Goal: Information Seeking & Learning: Find specific page/section

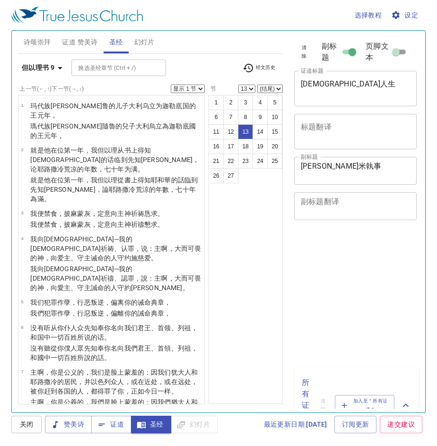
select select "13"
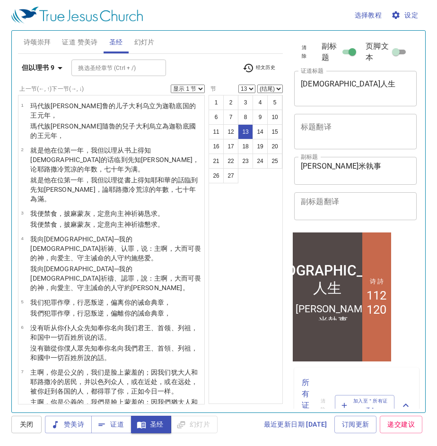
scroll to position [395, 0]
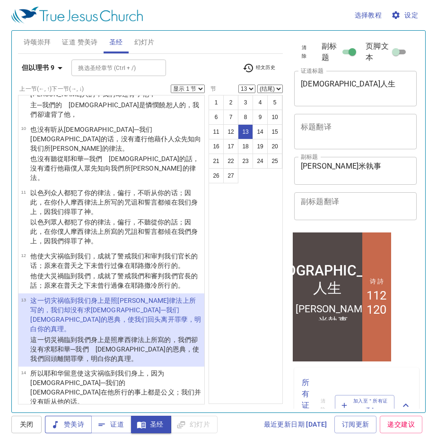
click at [76, 429] on span "赞美诗" at bounding box center [68, 425] width 32 height 12
click at [76, 425] on span "赞美诗" at bounding box center [68, 425] width 32 height 12
click at [30, 425] on span "关闭" at bounding box center [26, 425] width 15 height 12
click at [67, 427] on span "赞美诗" at bounding box center [68, 425] width 32 height 12
click at [45, 63] on b "但以理书 9" at bounding box center [38, 68] width 33 height 12
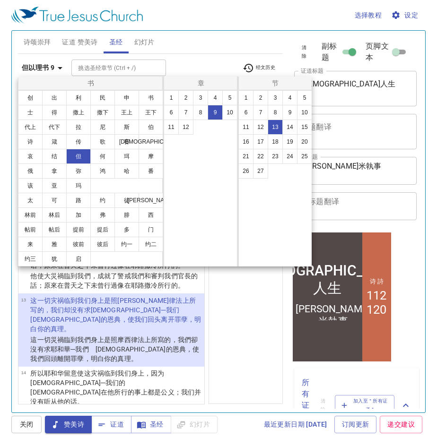
click at [77, 43] on div at bounding box center [218, 223] width 437 height 446
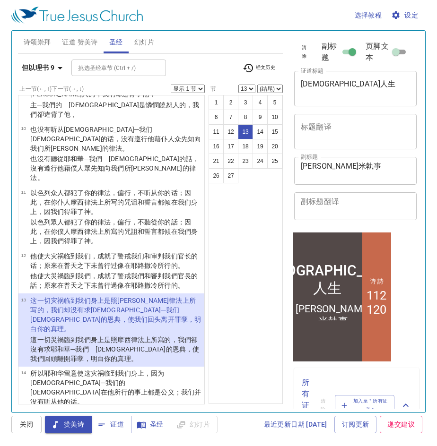
click at [77, 43] on span "证道 赞美诗" at bounding box center [79, 42] width 35 height 12
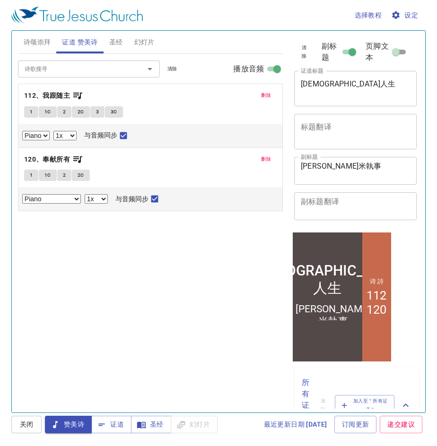
click at [34, 43] on span "诗颂崇拜" at bounding box center [37, 42] width 27 height 12
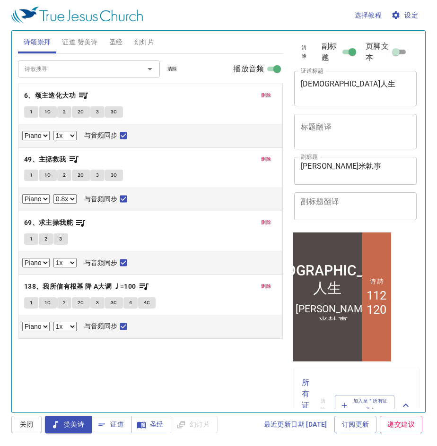
click at [30, 114] on span "1" at bounding box center [31, 112] width 3 height 9
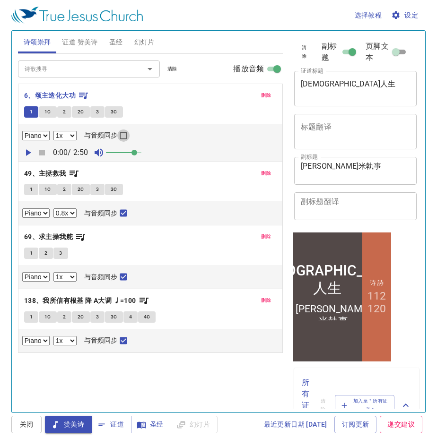
click at [121, 136] on input "与音频同步" at bounding box center [123, 137] width 12 height 12
click at [26, 150] on icon "button" at bounding box center [27, 152] width 11 height 11
click at [39, 153] on icon "button" at bounding box center [42, 153] width 6 height 6
click at [26, 152] on icon "button" at bounding box center [28, 152] width 5 height 7
click at [83, 35] on button "证道 赞美诗" at bounding box center [79, 42] width 47 height 23
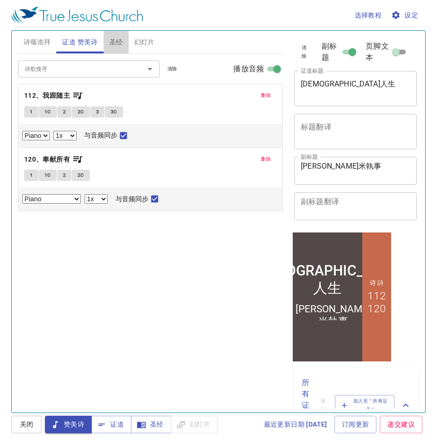
click at [114, 41] on span "圣经" at bounding box center [116, 42] width 14 height 12
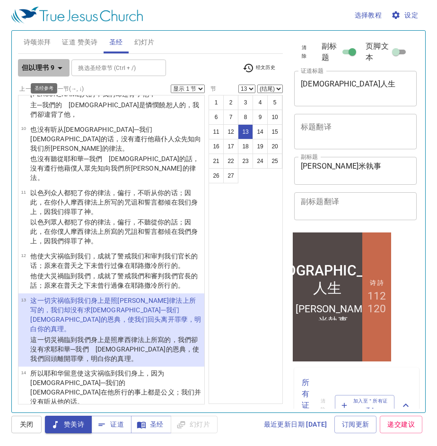
click at [62, 69] on icon "button" at bounding box center [59, 67] width 11 height 11
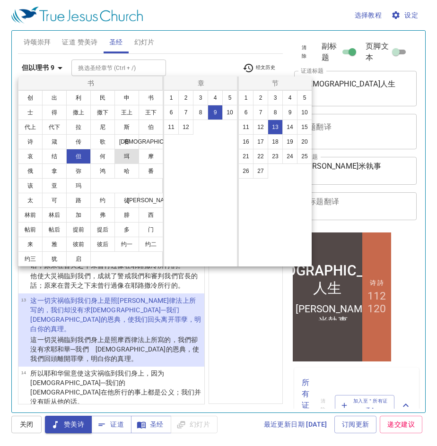
click at [132, 161] on button "珥" at bounding box center [126, 156] width 25 height 15
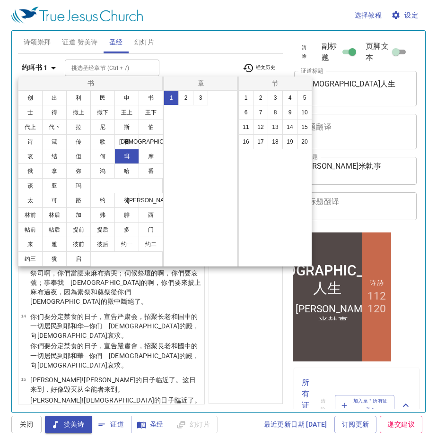
scroll to position [0, 0]
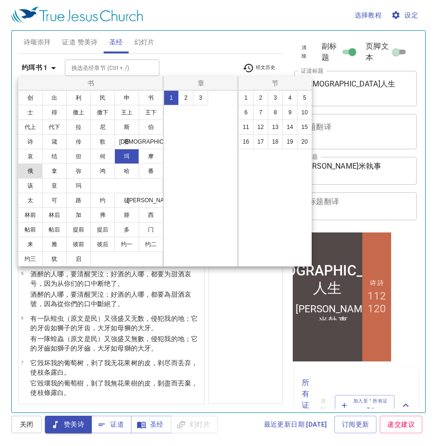
click at [31, 175] on button "俄" at bounding box center [30, 170] width 25 height 15
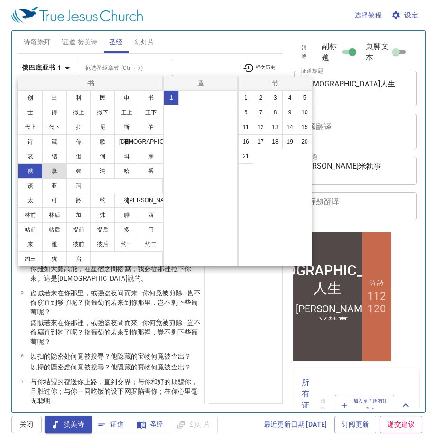
click at [58, 177] on button "拿" at bounding box center [54, 170] width 25 height 15
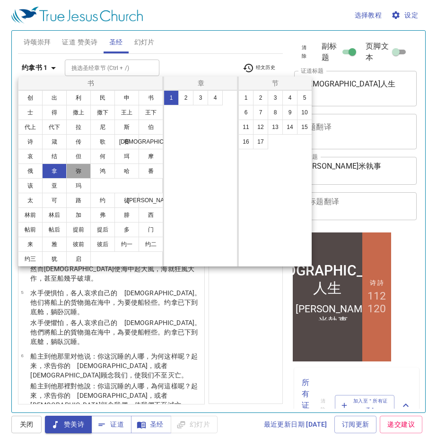
click at [83, 176] on button "弥" at bounding box center [78, 170] width 25 height 15
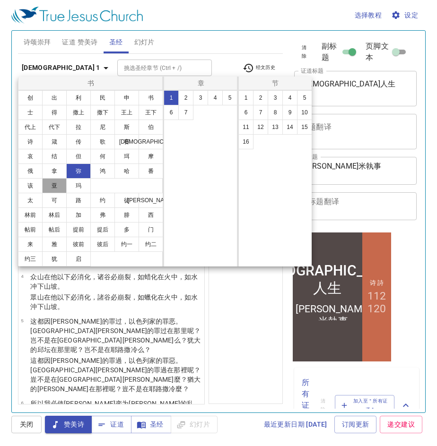
click at [58, 189] on button "亚" at bounding box center [54, 185] width 25 height 15
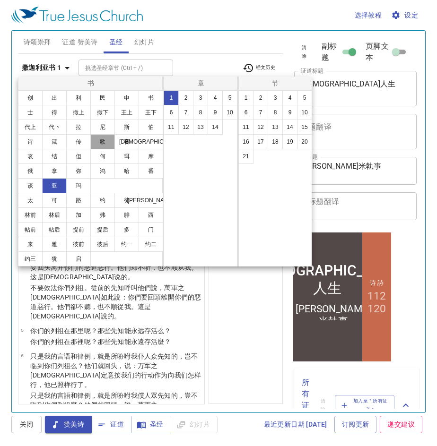
click at [99, 143] on button "歌" at bounding box center [102, 141] width 25 height 15
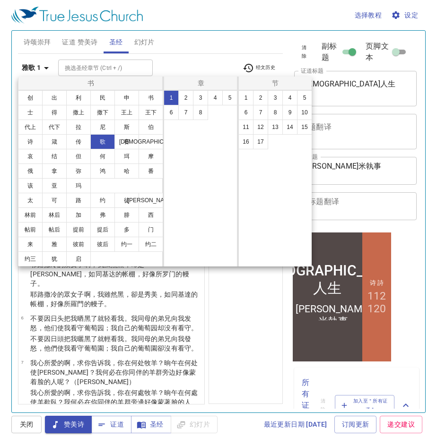
click at [114, 428] on div at bounding box center [218, 223] width 437 height 446
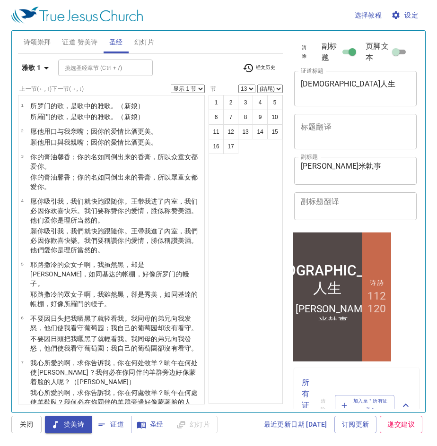
click at [117, 424] on span "证道" at bounding box center [111, 425] width 25 height 12
click at [67, 428] on span "赞美诗" at bounding box center [68, 425] width 32 height 12
click at [38, 42] on span "诗颂崇拜" at bounding box center [37, 42] width 27 height 12
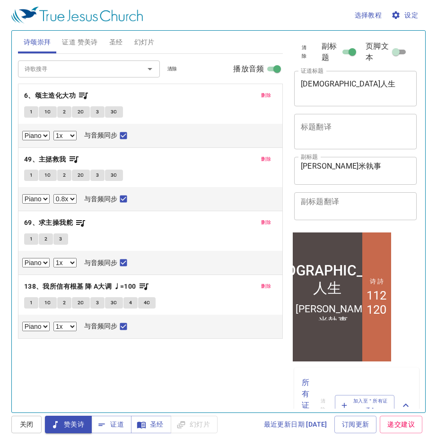
click at [29, 110] on button "1" at bounding box center [31, 111] width 14 height 11
checkbox input "false"
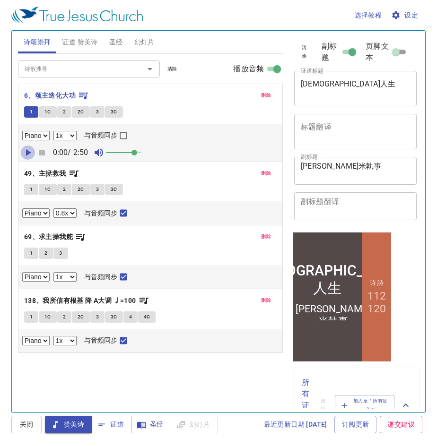
drag, startPoint x: 26, startPoint y: 148, endPoint x: 76, endPoint y: 150, distance: 50.6
click at [26, 149] on icon "button" at bounding box center [27, 152] width 11 height 11
click at [33, 187] on button "1" at bounding box center [31, 189] width 14 height 11
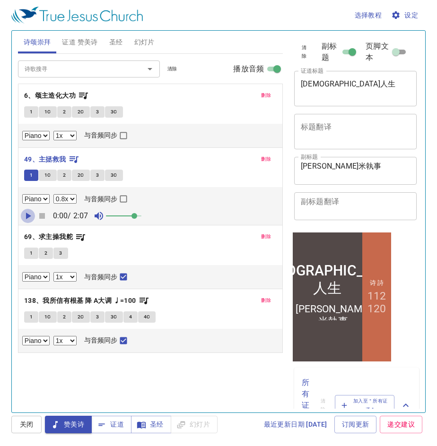
click at [28, 217] on icon "button" at bounding box center [28, 216] width 5 height 7
click at [124, 202] on input "与音频同步" at bounding box center [123, 201] width 12 height 12
checkbox input "true"
click at [33, 253] on span "1" at bounding box center [31, 253] width 3 height 9
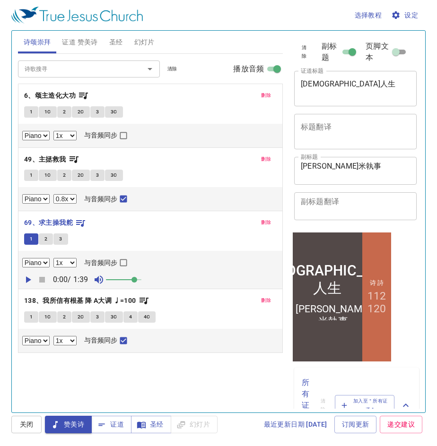
click at [129, 263] on input "与音频同步" at bounding box center [123, 264] width 12 height 12
checkbox input "true"
click at [25, 279] on icon "button" at bounding box center [27, 279] width 11 height 11
click at [264, 95] on span "删除" at bounding box center [266, 95] width 10 height 9
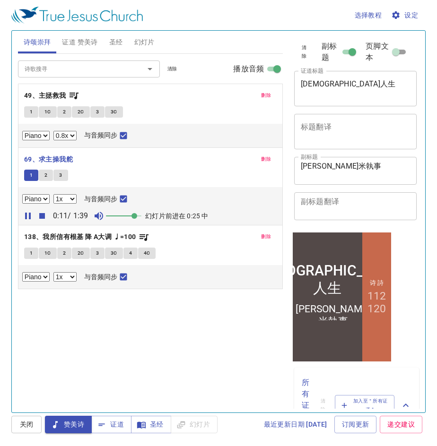
click at [149, 72] on icon "Open" at bounding box center [149, 68] width 11 height 11
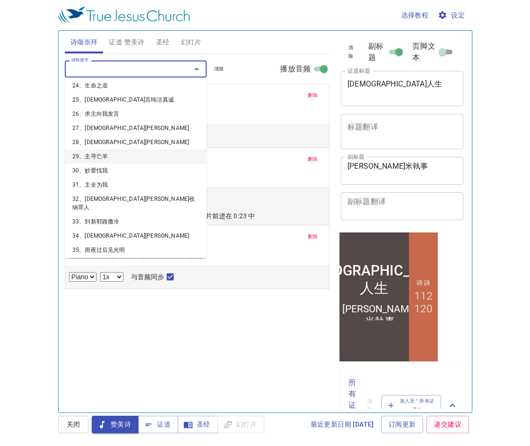
scroll to position [614, 0]
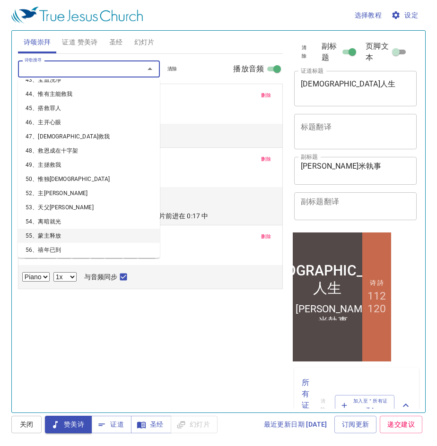
click at [48, 229] on li "55、蒙主释放" at bounding box center [89, 236] width 142 height 14
select select "1"
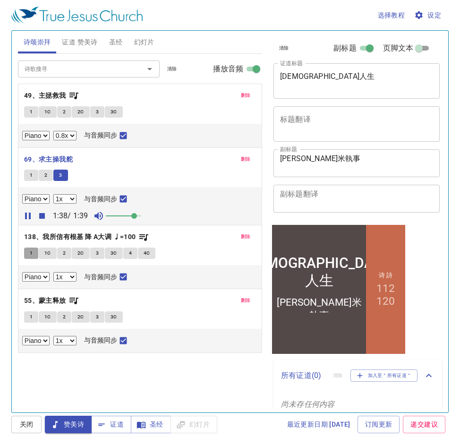
click at [33, 254] on span "1" at bounding box center [31, 253] width 3 height 9
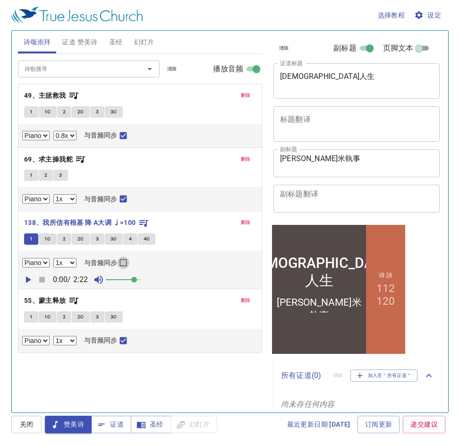
click at [124, 261] on input "与音频同步" at bounding box center [123, 264] width 12 height 12
checkbox input "true"
click at [26, 280] on icon "button" at bounding box center [27, 279] width 11 height 11
click at [73, 263] on select "0.6x 0.7x 0.8x 0.9x 1x 1.1x 1.2x 1.3x 1.4x 1.5x 1.7x 2x" at bounding box center [64, 262] width 23 height 9
select select "0.9"
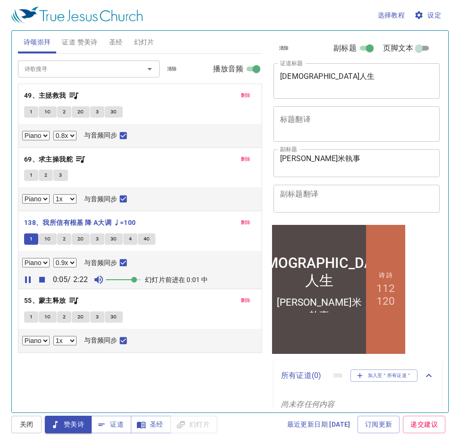
click at [53, 258] on select "0.6x 0.7x 0.8x 0.9x 1x 1.1x 1.2x 1.3x 1.4x 1.5x 1.7x 2x" at bounding box center [64, 262] width 23 height 9
drag, startPoint x: 141, startPoint y: 40, endPoint x: 171, endPoint y: 106, distance: 72.3
click at [171, 106] on div "诗颂崇拜 证道 赞美诗 圣经 幻灯片 诗歌搜寻 诗歌搜寻 清除 播放音频 删除 49、主拯救我 1 1C 2 2C 3 3C Piano 0.6x 0.7x …" at bounding box center [140, 218] width 252 height 382
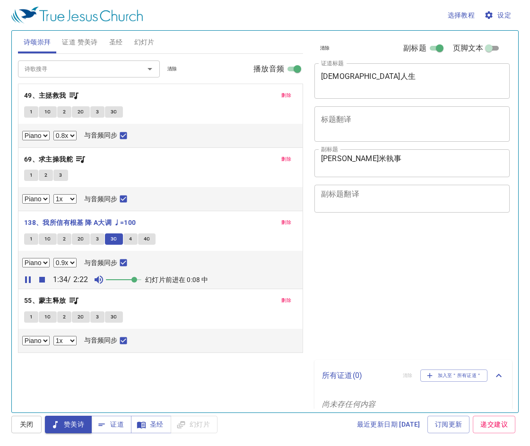
select select "0.8"
select select "1"
select select "0.9"
select select "1"
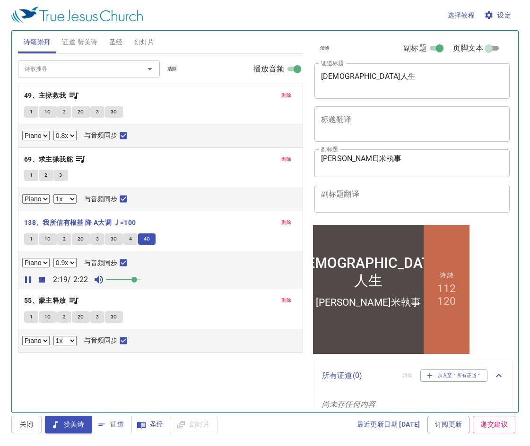
click at [30, 316] on span "1" at bounding box center [31, 317] width 3 height 9
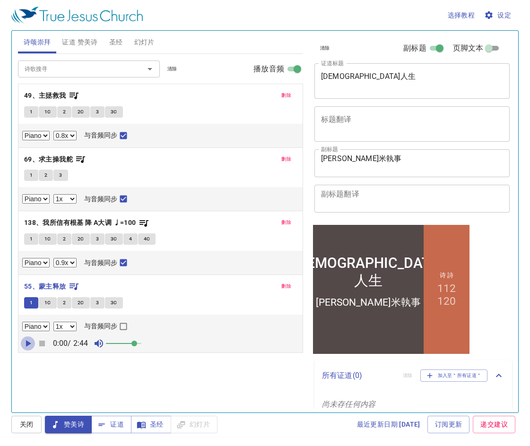
click at [23, 340] on icon "button" at bounding box center [27, 343] width 11 height 11
click at [125, 323] on input "与音频同步" at bounding box center [123, 328] width 12 height 12
checkbox input "true"
click at [73, 326] on select "0.6x 0.7x 0.8x 0.9x 1x 1.1x 1.2x 1.3x 1.4x 1.5x 1.7x 2x" at bounding box center [64, 326] width 23 height 9
select select "0.9"
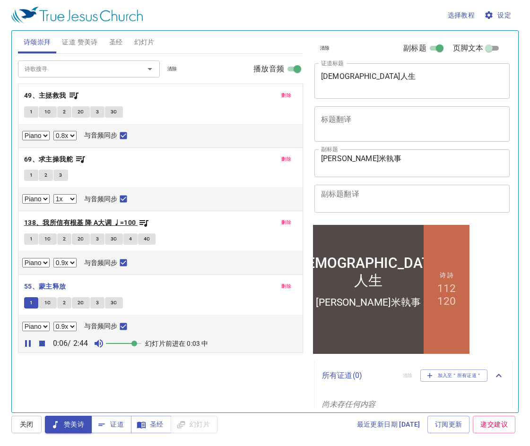
click at [53, 322] on select "0.6x 0.7x 0.8x 0.9x 1x 1.1x 1.2x 1.3x 1.4x 1.5x 1.7x 2x" at bounding box center [64, 326] width 23 height 9
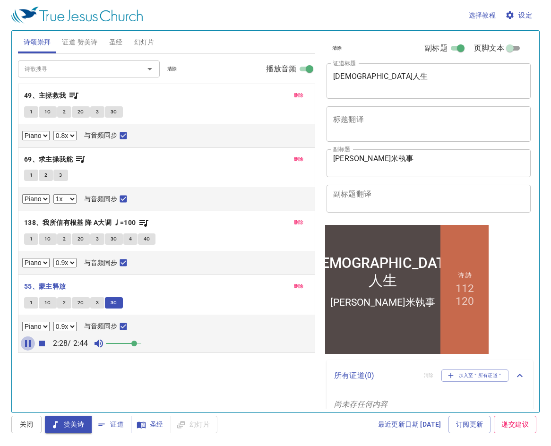
click at [26, 344] on icon "button" at bounding box center [28, 343] width 6 height 7
click at [79, 39] on span "证道 赞美诗" at bounding box center [79, 42] width 35 height 12
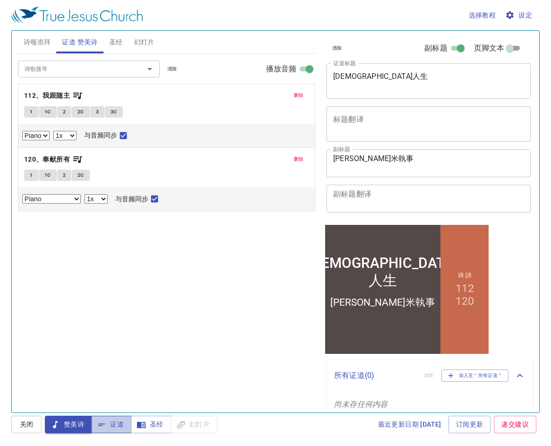
click at [123, 426] on span "证道" at bounding box center [111, 425] width 25 height 12
click at [71, 133] on select "0.6x 0.7x 0.8x 0.9x 1x 1.1x 1.2x 1.3x 1.4x 1.5x 1.7x 2x" at bounding box center [64, 135] width 23 height 9
select select "0.8"
click at [53, 131] on select "0.6x 0.7x 0.8x 0.9x 1x 1.1x 1.2x 1.3x 1.4x 1.5x 1.7x 2x" at bounding box center [64, 135] width 23 height 9
click at [27, 109] on button "1" at bounding box center [31, 111] width 14 height 11
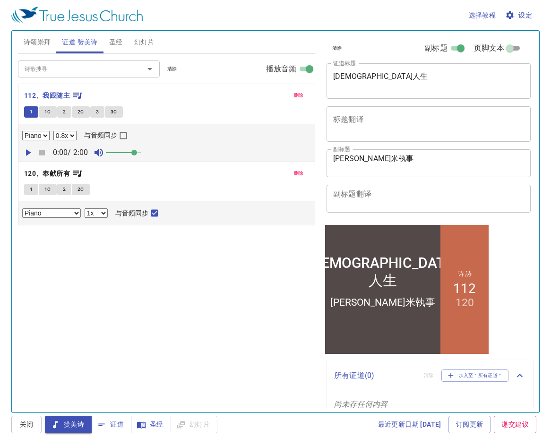
click at [27, 153] on icon "button" at bounding box center [28, 152] width 5 height 7
click at [119, 133] on input "与音频同步" at bounding box center [123, 137] width 12 height 12
checkbox input "true"
click at [74, 138] on select "0.6x 0.7x 0.8x 0.9x 1x 1.1x 1.2x 1.3x 1.4x 1.5x 1.7x 2x" at bounding box center [64, 135] width 23 height 9
select select "0.7"
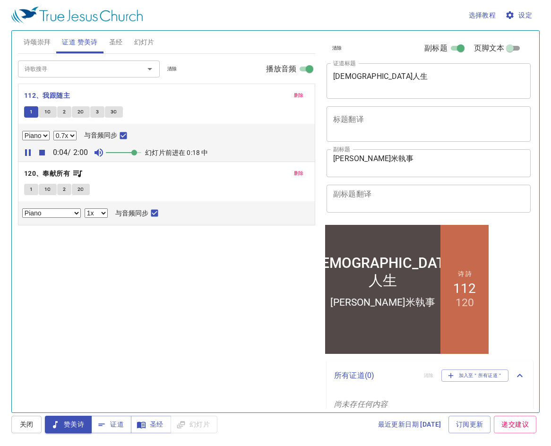
click at [53, 131] on select "0.6x 0.7x 0.8x 0.9x 1x 1.1x 1.2x 1.3x 1.4x 1.5x 1.7x 2x" at bounding box center [64, 135] width 23 height 9
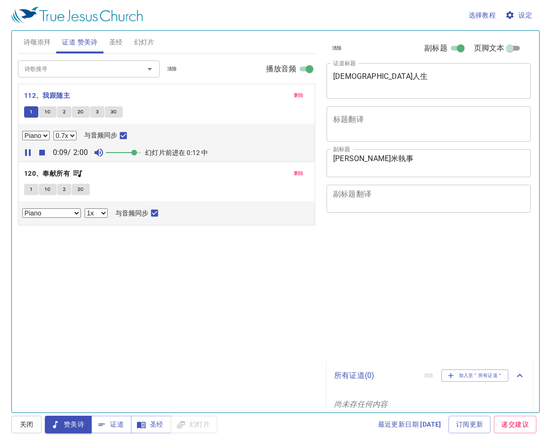
select select "0.7"
select select "1"
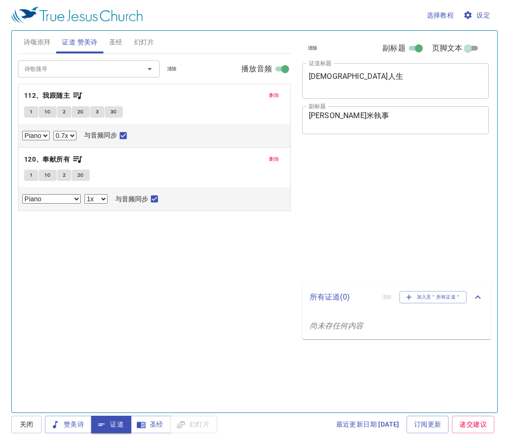
select select "0.7"
select select "1"
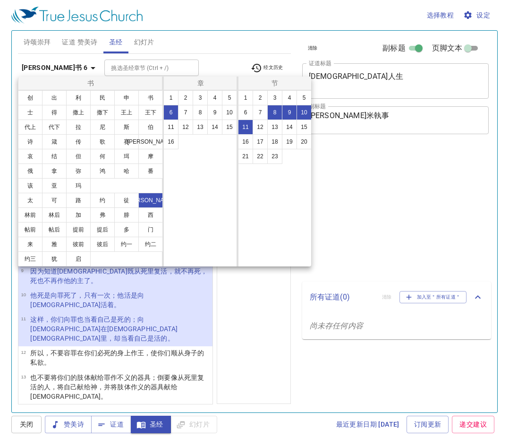
select select "4"
select select "8"
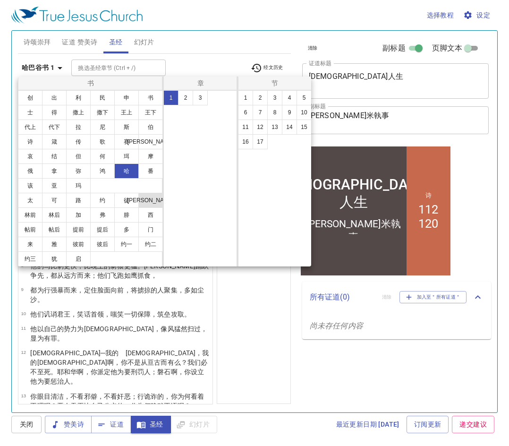
click at [143, 203] on button "[PERSON_NAME]" at bounding box center [150, 200] width 25 height 15
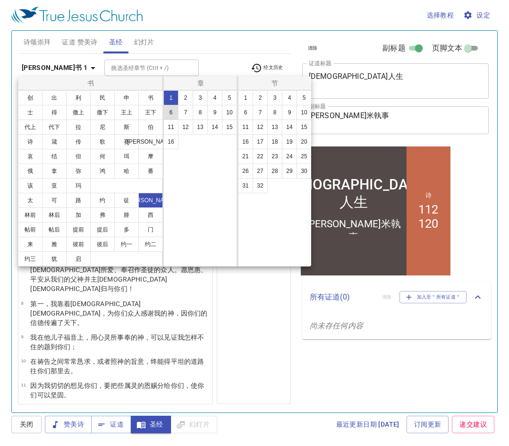
click at [172, 115] on button "6" at bounding box center [170, 112] width 15 height 15
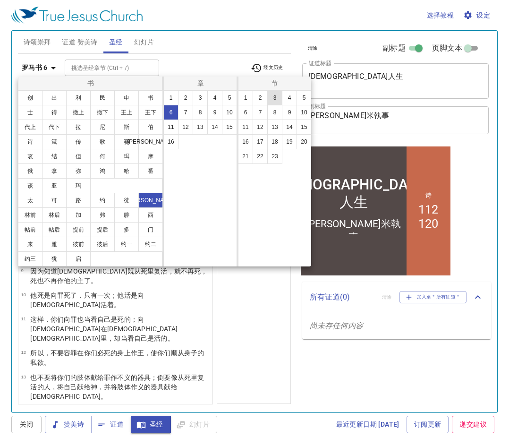
click at [277, 102] on button "3" at bounding box center [274, 97] width 15 height 15
select select "3"
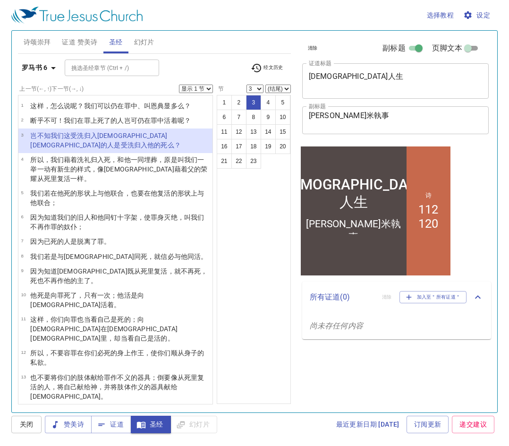
click at [200, 84] on div "罗马书 6 挑选圣经章节 (Ctrl + /) 挑选圣经章节 (Ctrl + /) 经文历史" at bounding box center [154, 72] width 273 height 26
click at [200, 87] on select "显示 1 节 显示 2 节 显示 3 节 显示 4 节 显示 5 节" at bounding box center [196, 89] width 34 height 9
select select "2"
click at [179, 85] on select "显示 1 节 显示 2 节 显示 3 节 显示 4 节 显示 5 节" at bounding box center [196, 89] width 34 height 9
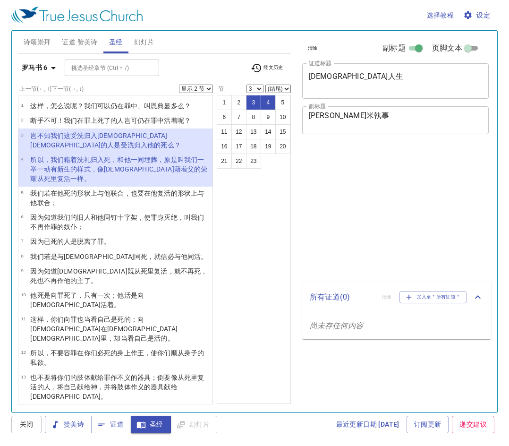
select select "2"
select select "3"
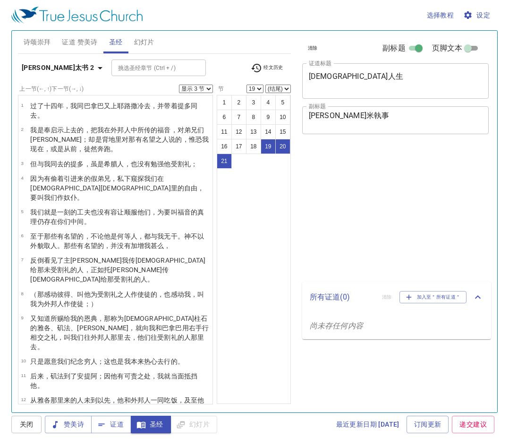
select select "3"
select select "19"
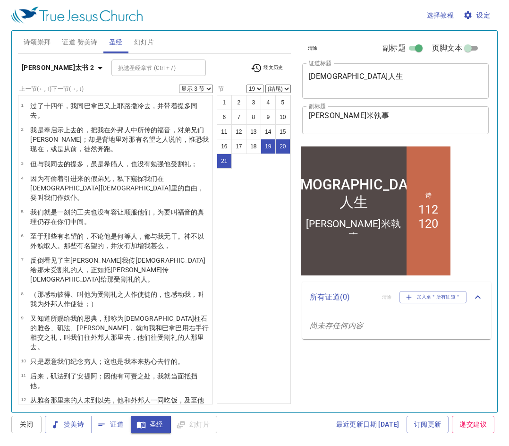
scroll to position [216, 0]
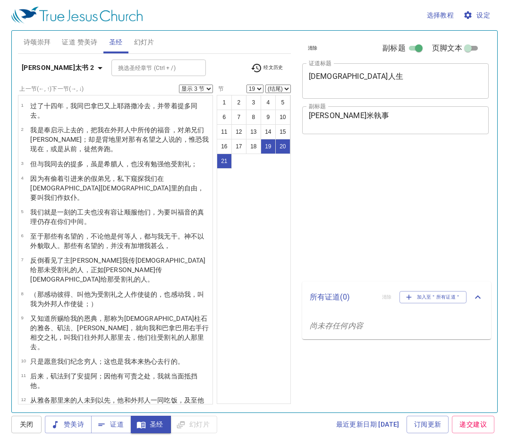
select select "3"
select select "19"
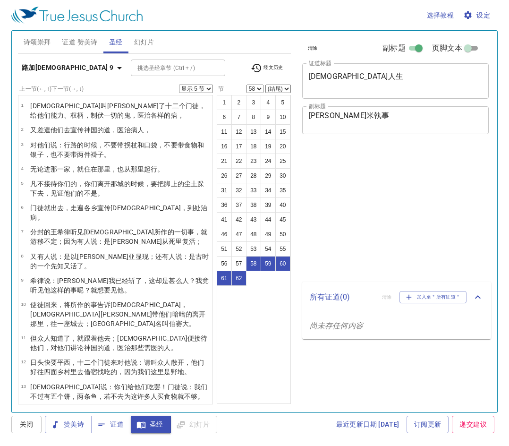
select select "5"
select select "58"
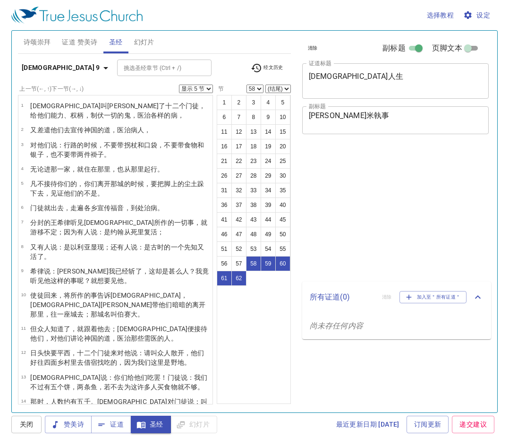
select select "5"
select select "58"
select select "5"
select select "58"
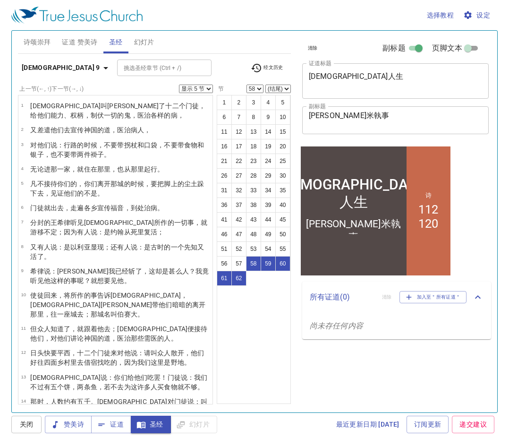
scroll to position [1104, 0]
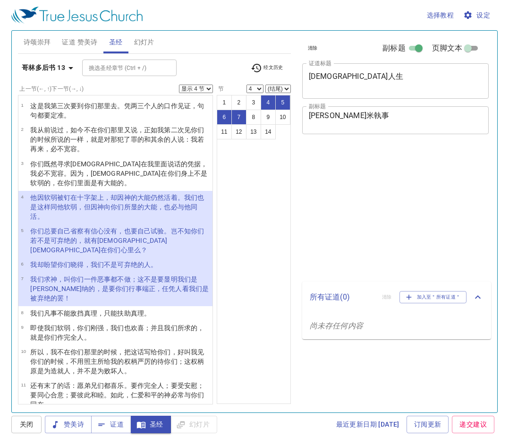
select select "4"
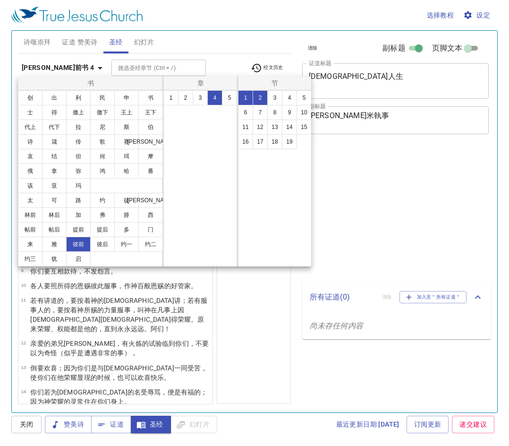
select select "2"
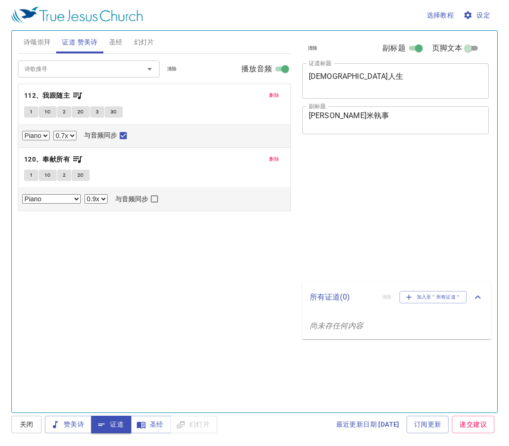
select select "0.7"
select select "0.9"
